Goal: Information Seeking & Learning: Learn about a topic

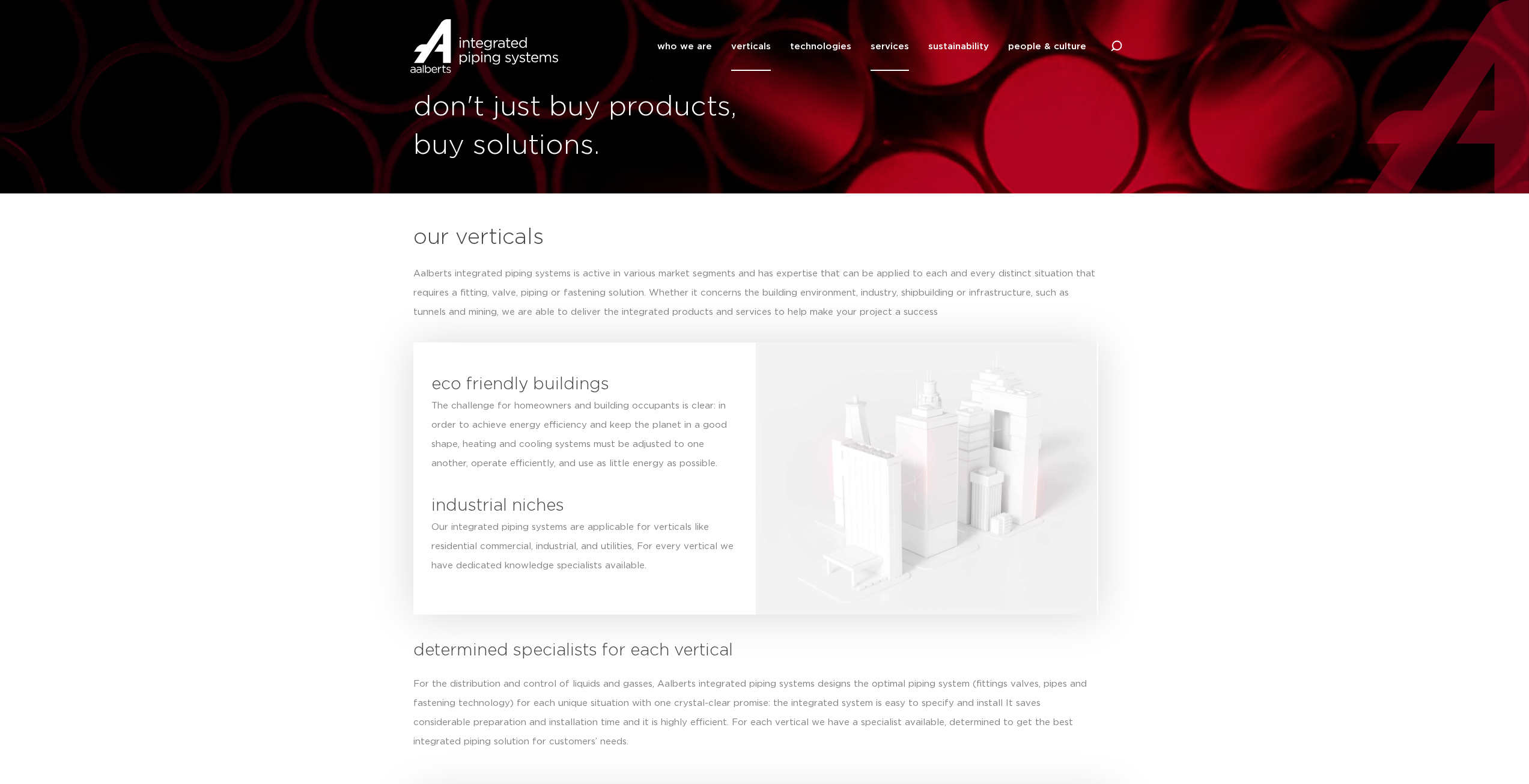
click at [894, 47] on link "services" at bounding box center [889, 47] width 38 height 49
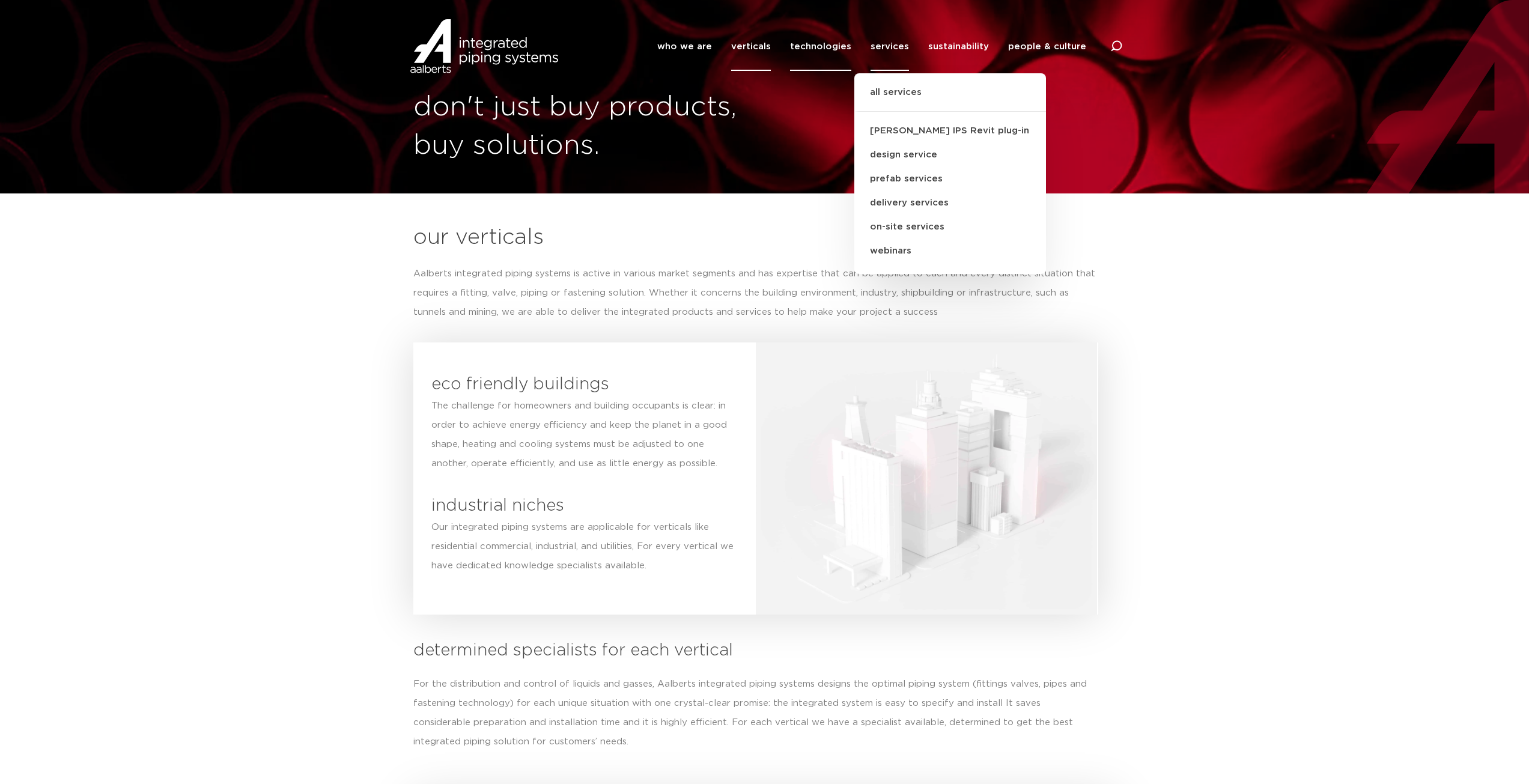
click at [833, 43] on link "technologies" at bounding box center [821, 47] width 61 height 49
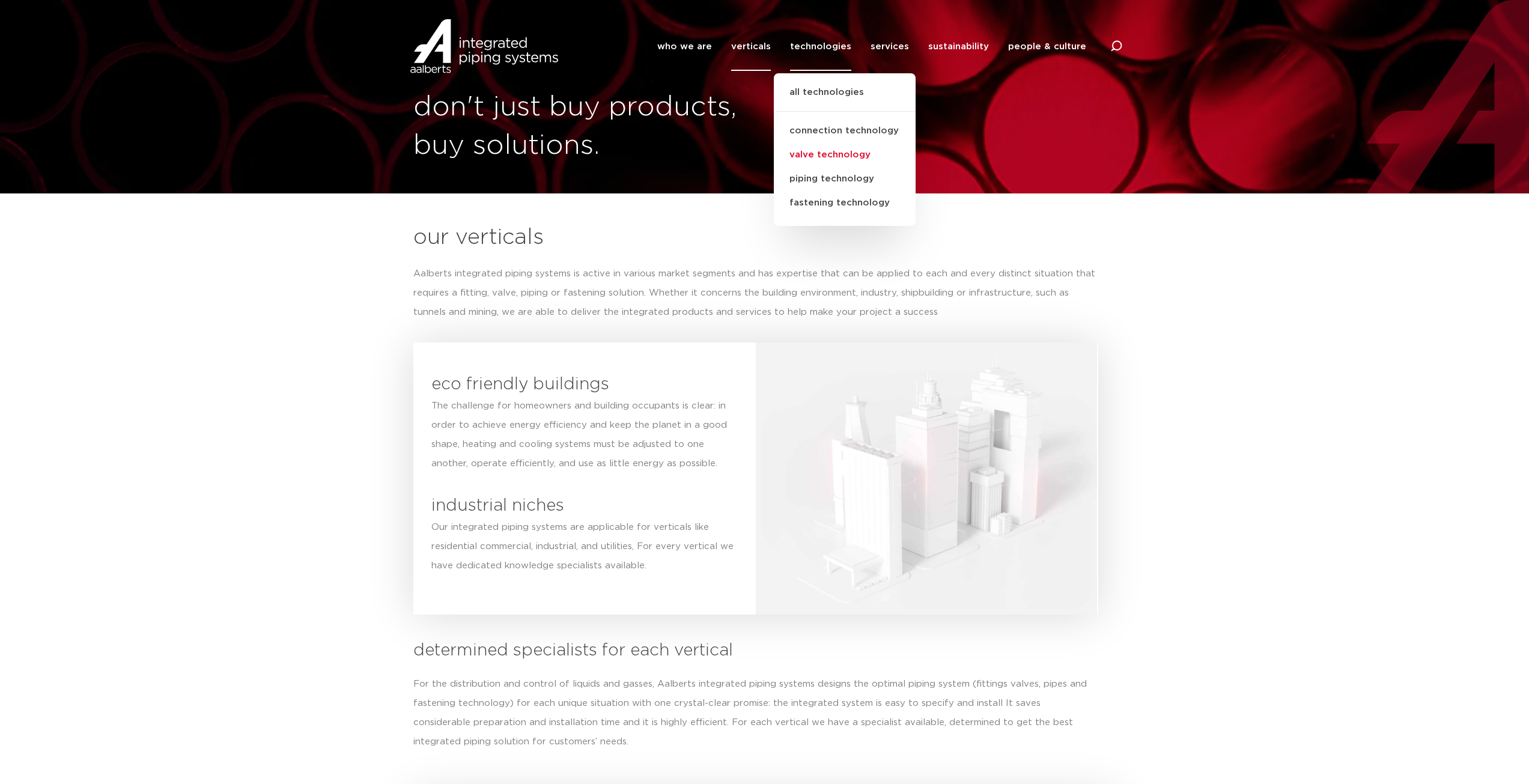
click at [860, 155] on link "valve technology" at bounding box center [845, 155] width 142 height 24
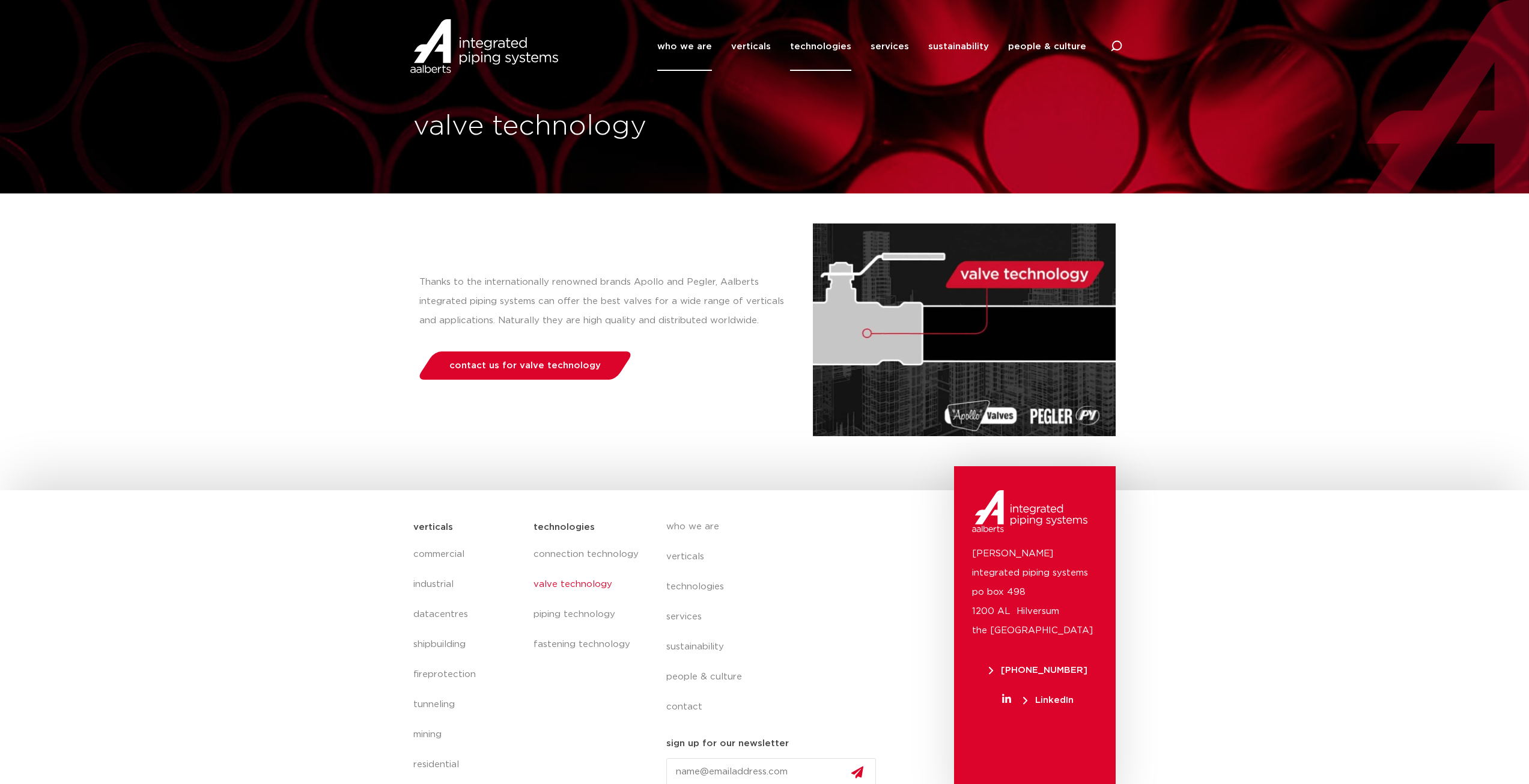
click at [710, 41] on link "who we are" at bounding box center [684, 47] width 55 height 49
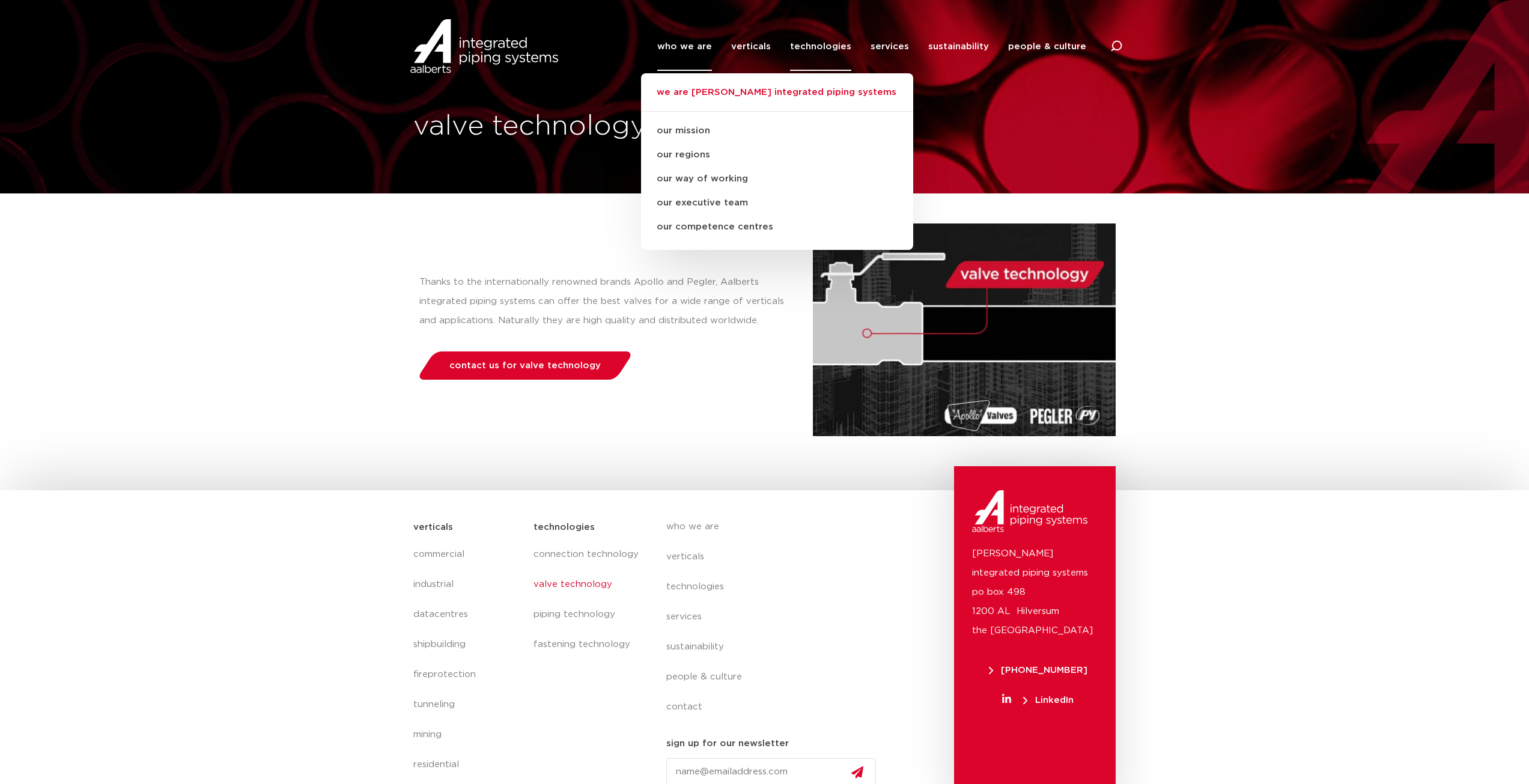
click at [733, 94] on link "we are [PERSON_NAME] integrated piping systems" at bounding box center [777, 98] width 272 height 26
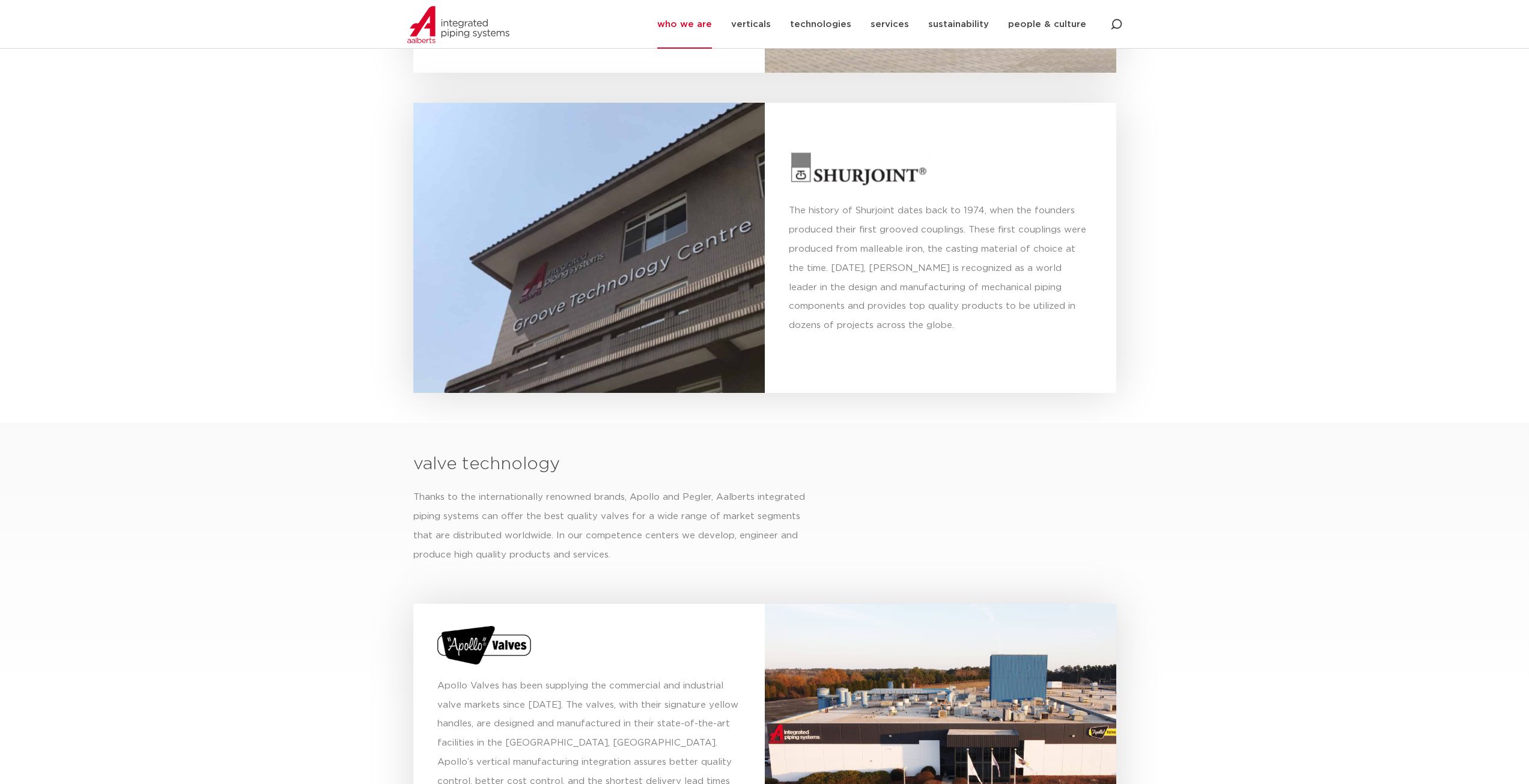
scroll to position [3990, 0]
